Goal: Find specific page/section: Find specific page/section

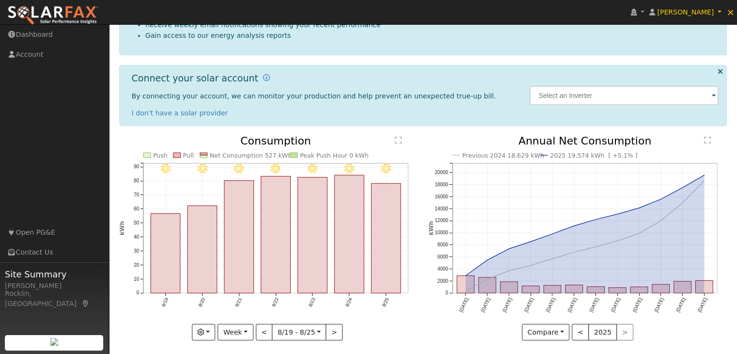
scroll to position [121, 0]
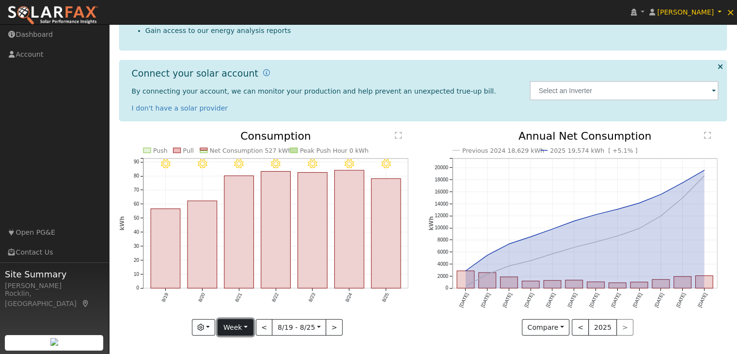
click at [247, 325] on button "Week" at bounding box center [235, 327] width 35 height 16
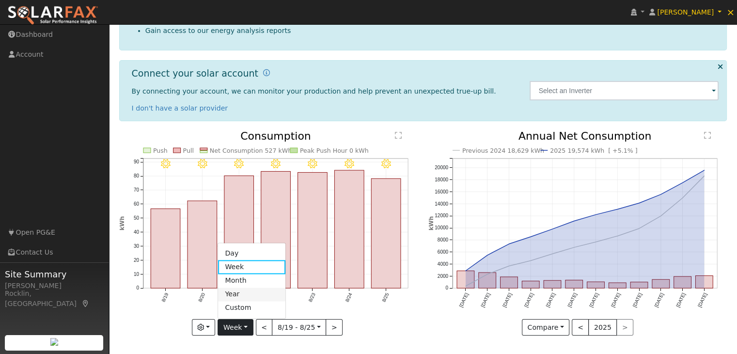
click at [243, 296] on link "Year" at bounding box center [251, 294] width 67 height 14
type input "[DATE]"
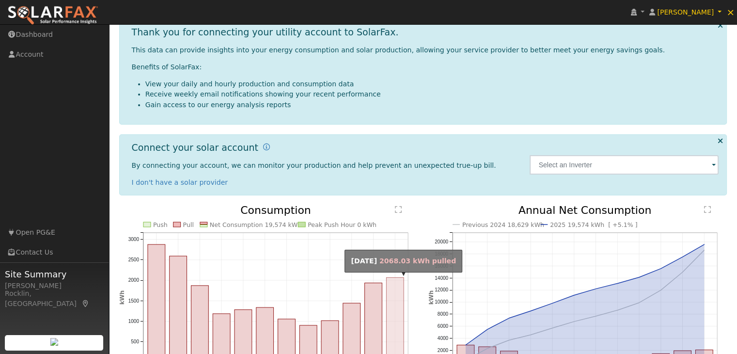
scroll to position [0, 0]
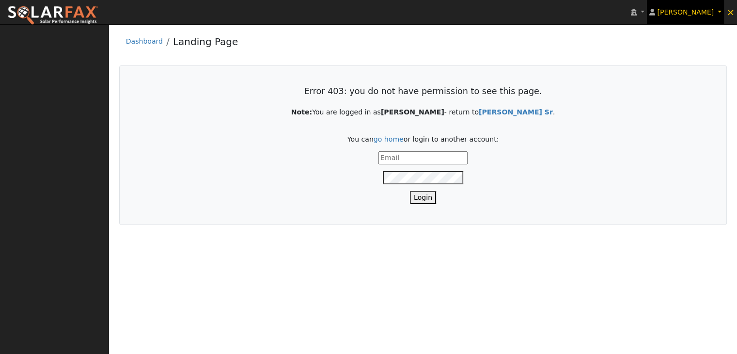
type input "[EMAIL_ADDRESS][DOMAIN_NAME]"
click at [698, 11] on span "[PERSON_NAME]" at bounding box center [685, 12] width 57 height 8
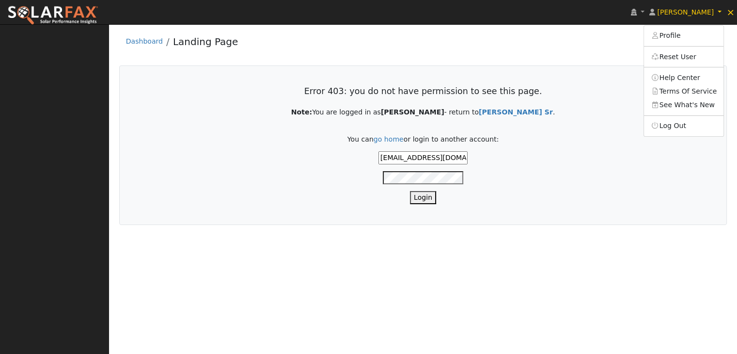
click at [612, 102] on div "Error 403: you do not have permission to see this page. Note: You are logged in…" at bounding box center [423, 144] width 566 height 117
click at [428, 192] on button "Login" at bounding box center [423, 197] width 26 height 13
